Goal: Task Accomplishment & Management: Use online tool/utility

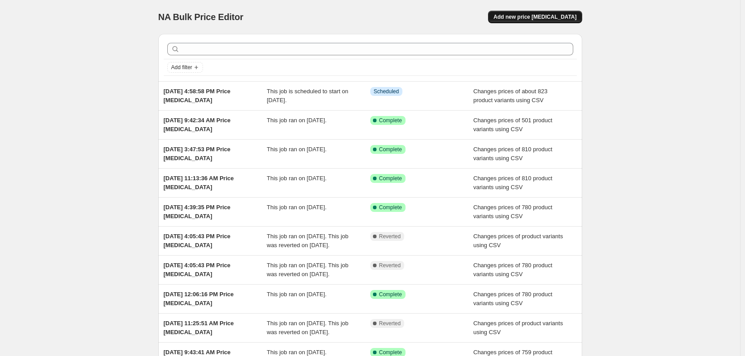
click at [547, 17] on span "Add new price [MEDICAL_DATA]" at bounding box center [534, 16] width 83 height 7
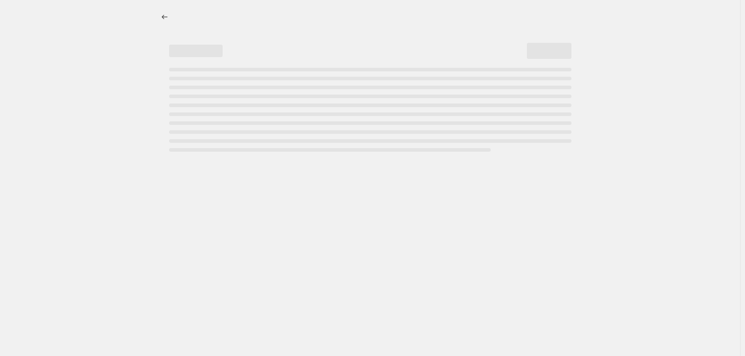
select select "percentage"
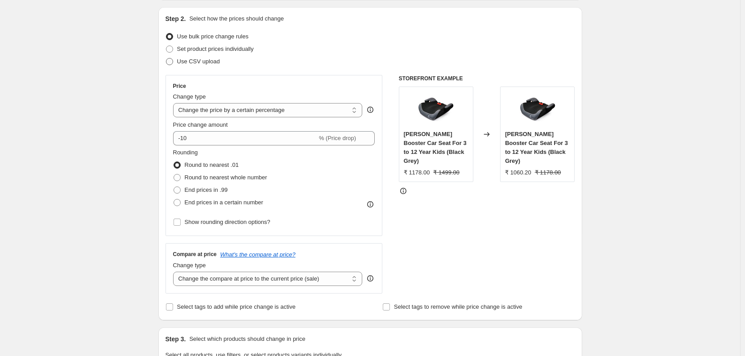
click at [170, 63] on span at bounding box center [169, 61] width 7 height 7
click at [166, 58] on input "Use CSV upload" at bounding box center [166, 58] width 0 height 0
radio input "true"
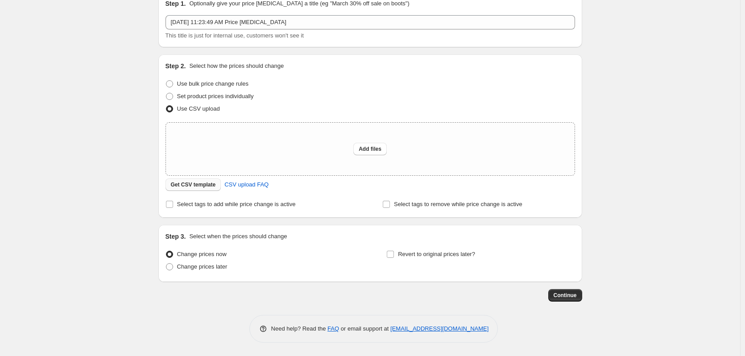
click at [207, 183] on span "Get CSV template" at bounding box center [193, 184] width 45 height 7
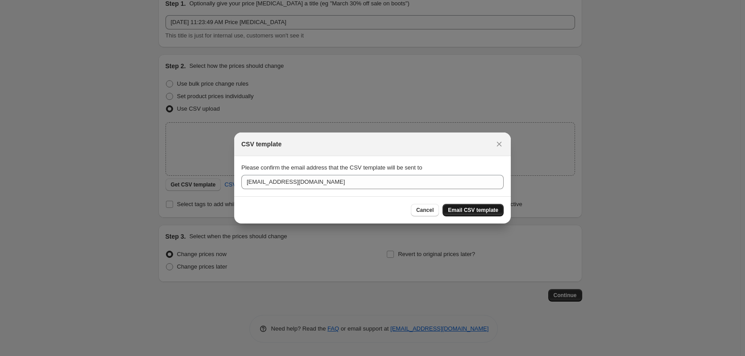
click at [468, 212] on span "Email CSV template" at bounding box center [473, 210] width 50 height 7
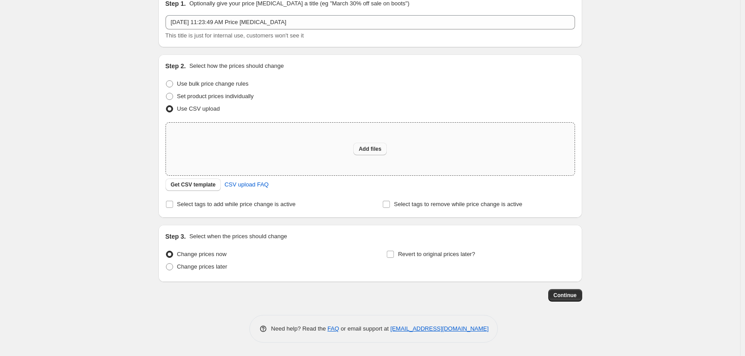
click at [381, 149] on span "Add files" at bounding box center [370, 148] width 23 height 7
type input "C:\fakepath\MRP Revision.csv"
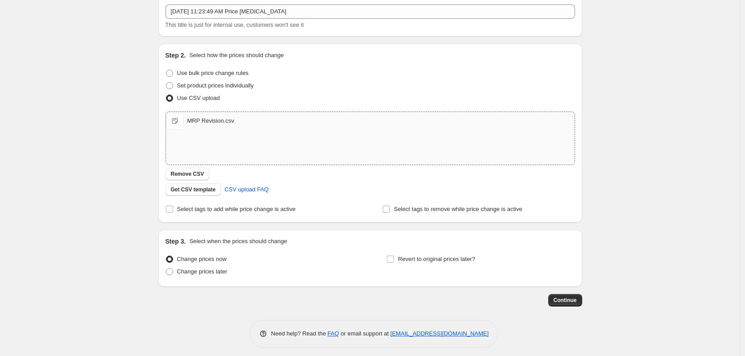
scroll to position [58, 0]
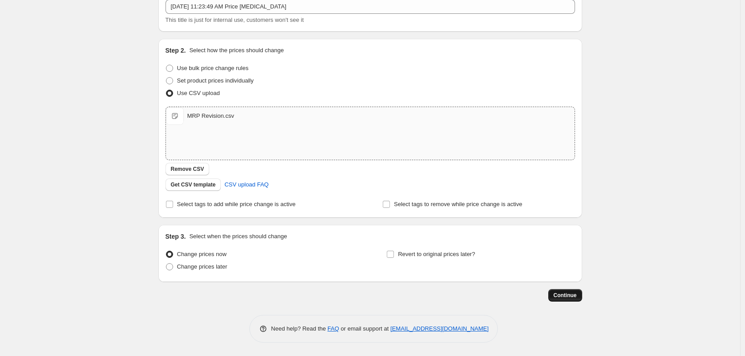
click at [567, 297] on span "Continue" at bounding box center [565, 295] width 23 height 7
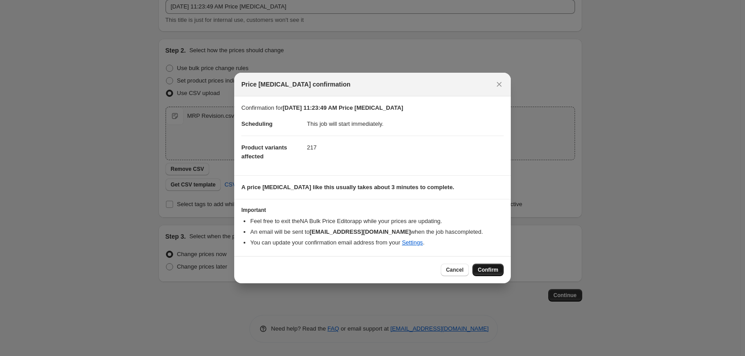
click at [496, 269] on span "Confirm" at bounding box center [488, 269] width 21 height 7
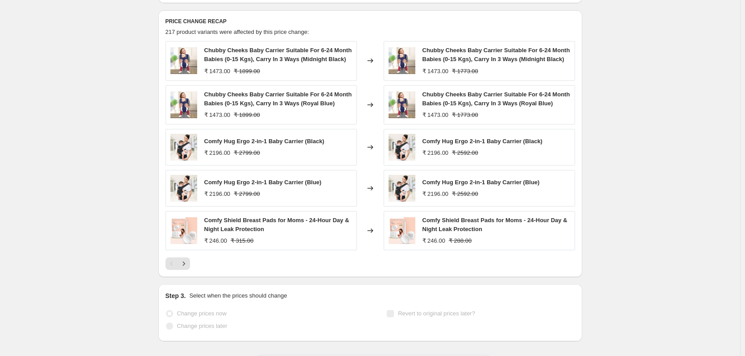
scroll to position [402, 0]
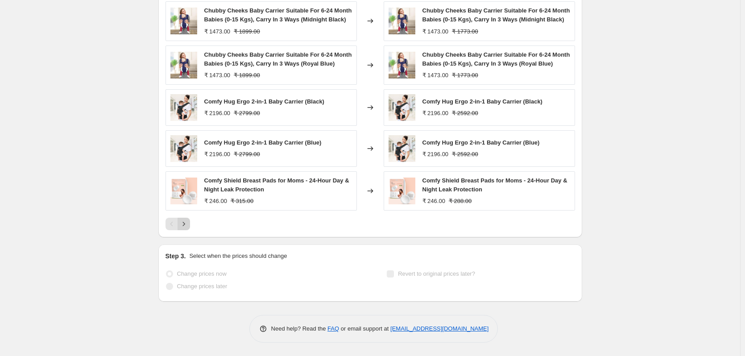
click at [188, 228] on icon "Next" at bounding box center [183, 224] width 9 height 9
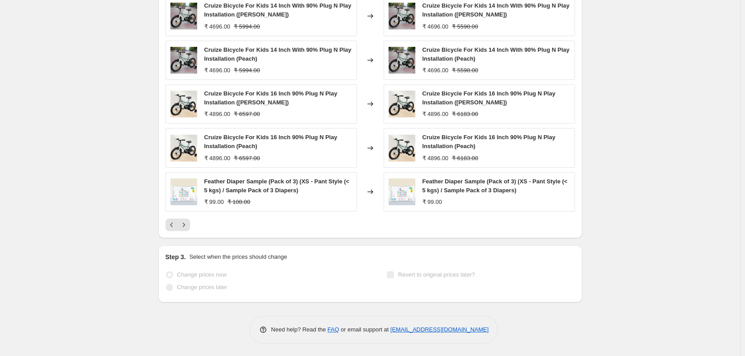
scroll to position [357, 0]
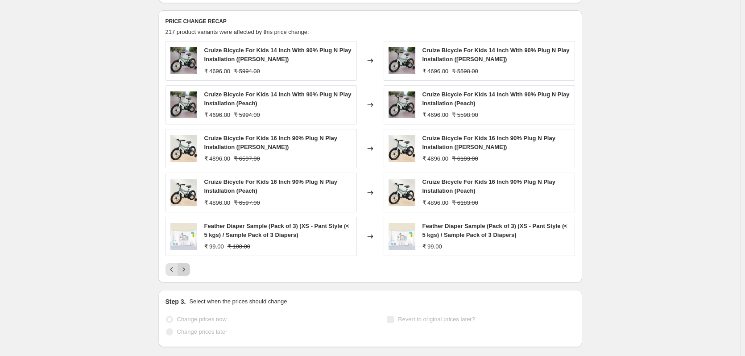
click at [187, 269] on icon "Next" at bounding box center [183, 269] width 9 height 9
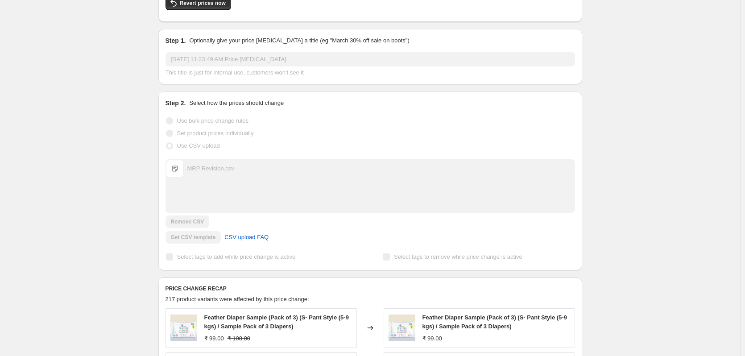
scroll to position [0, 0]
